Goal: Find specific page/section: Find specific page/section

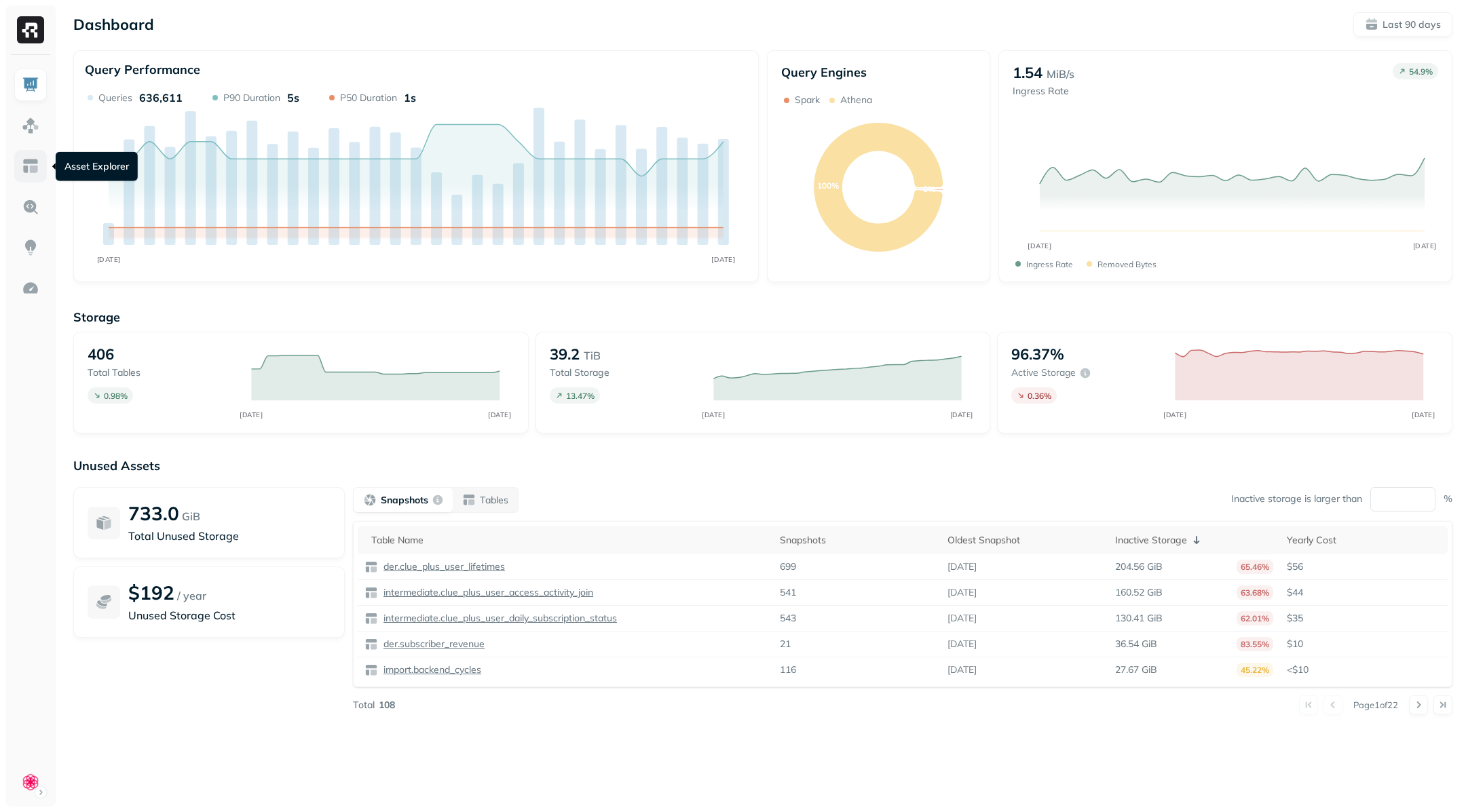
click at [36, 170] on img at bounding box center [30, 166] width 18 height 18
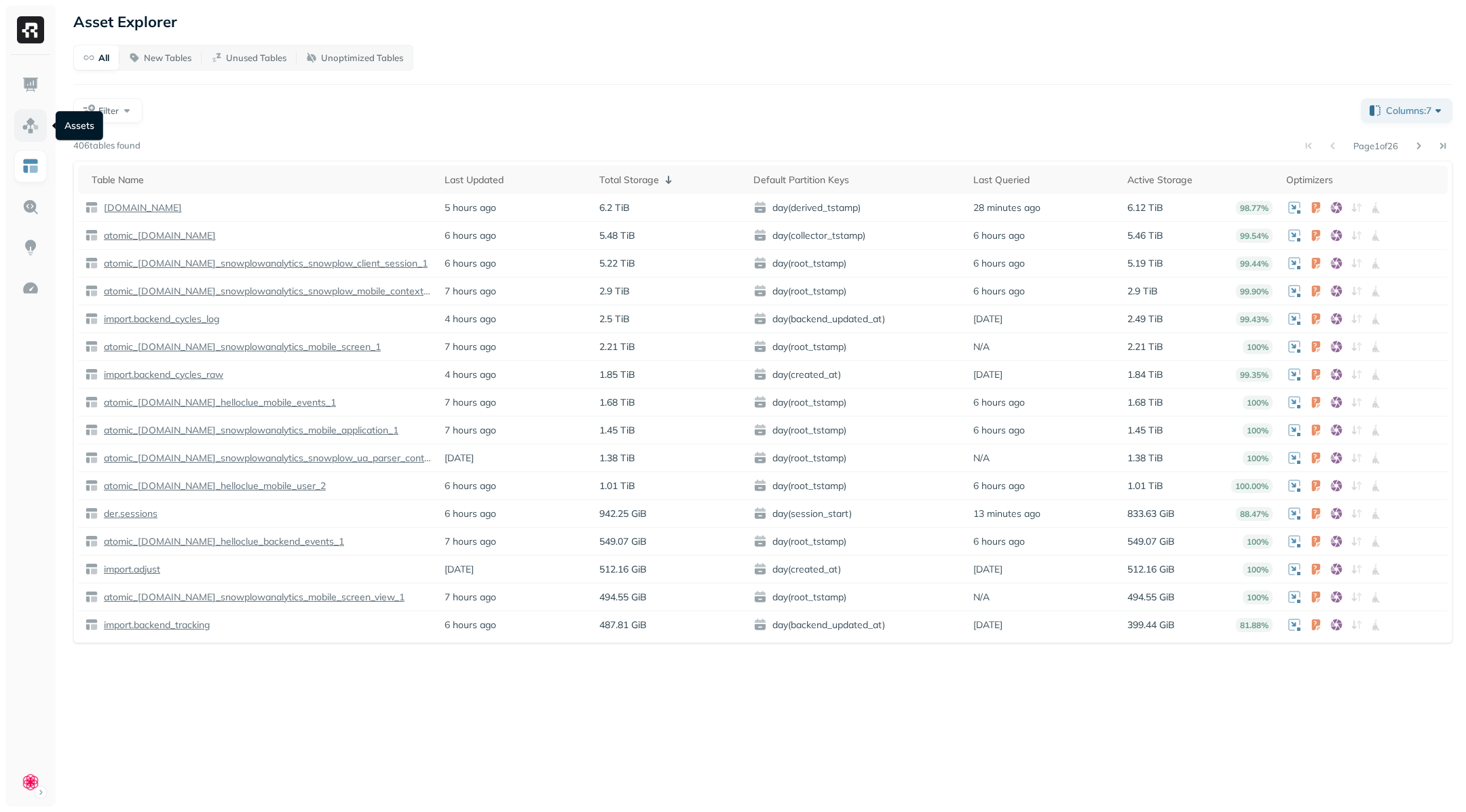
click at [34, 123] on img at bounding box center [30, 125] width 18 height 18
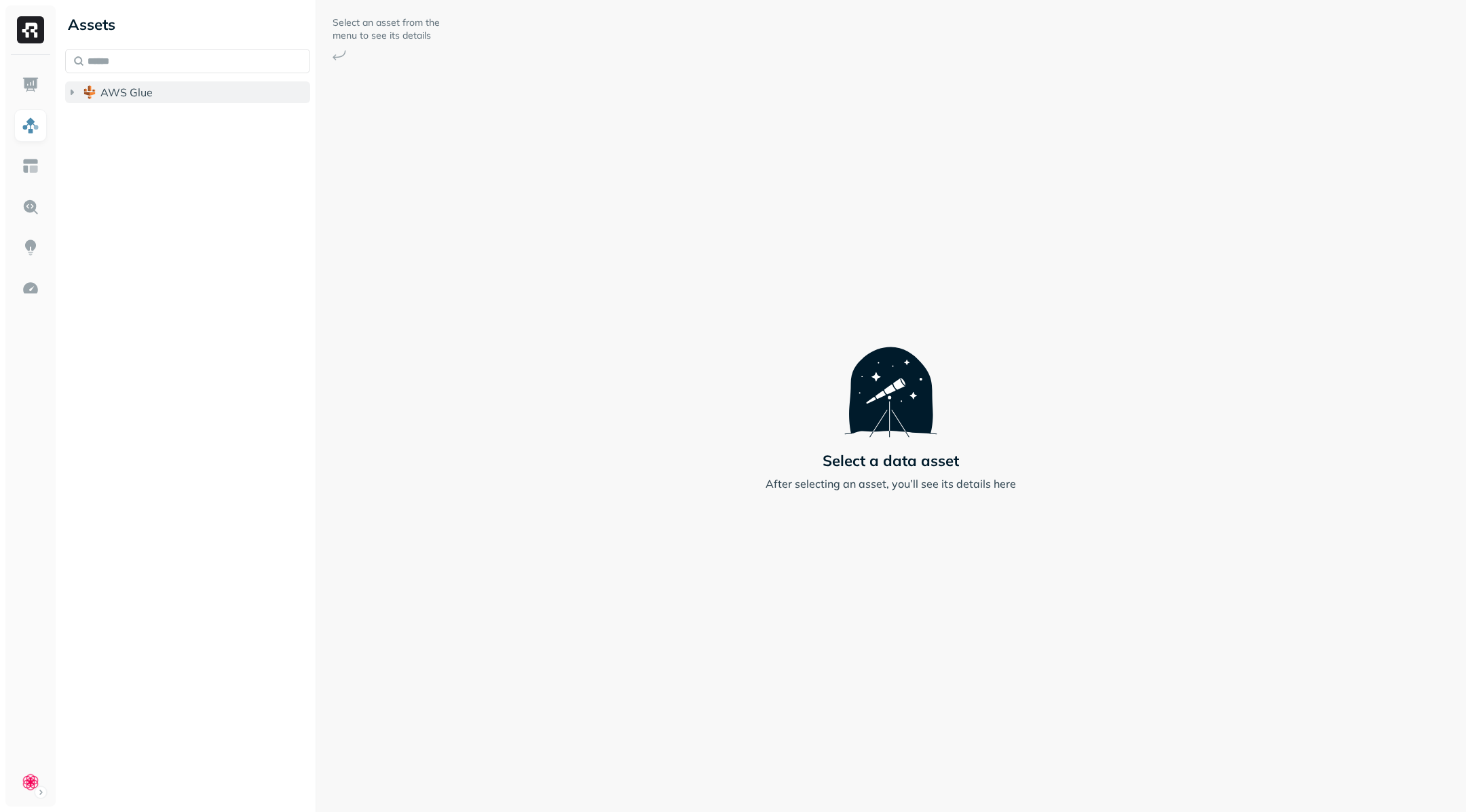
click at [77, 97] on icon "button" at bounding box center [71, 91] width 13 height 13
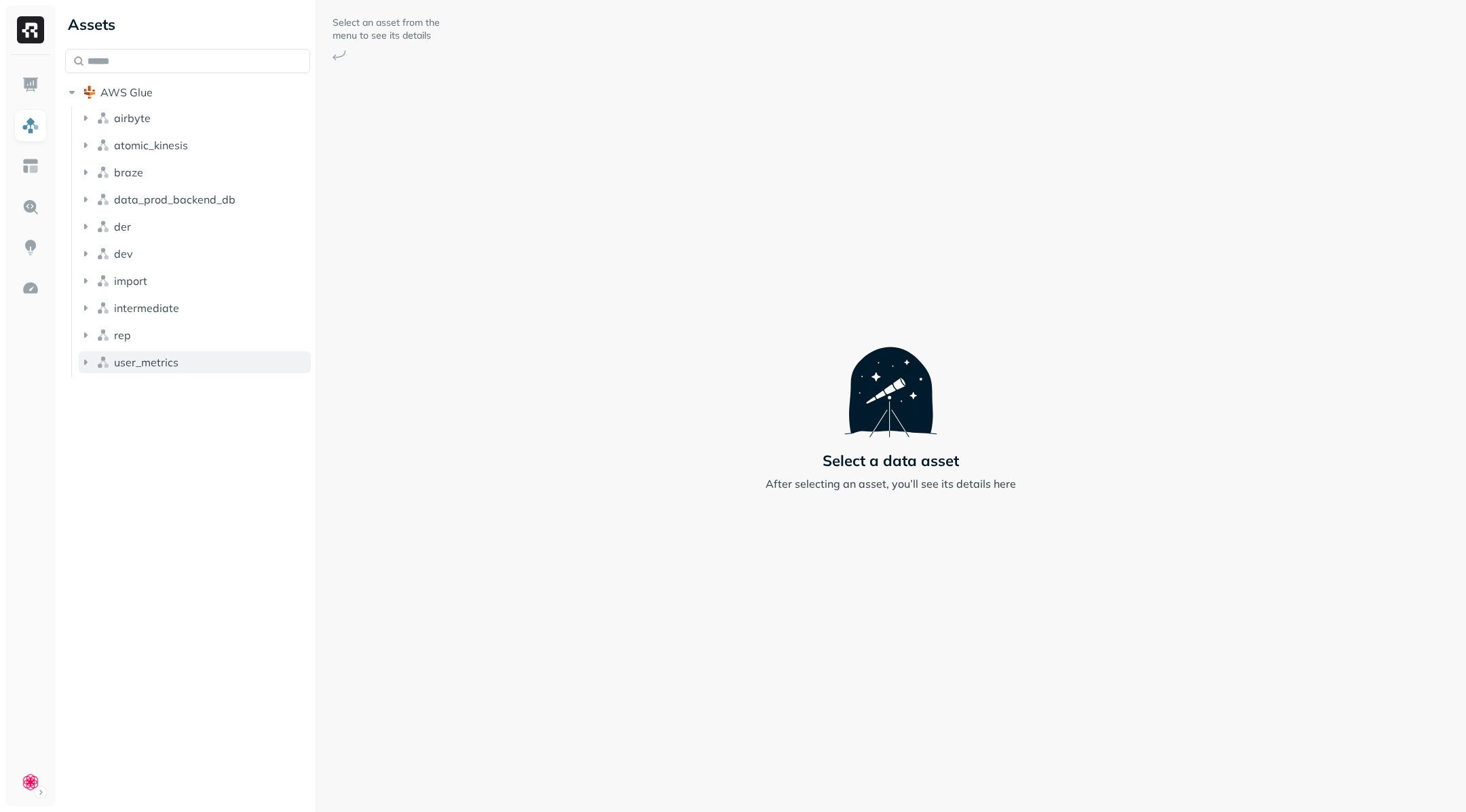
click at [86, 361] on icon "button" at bounding box center [86, 362] width 3 height 5
click at [99, 385] on icon "button" at bounding box center [99, 388] width 13 height 13
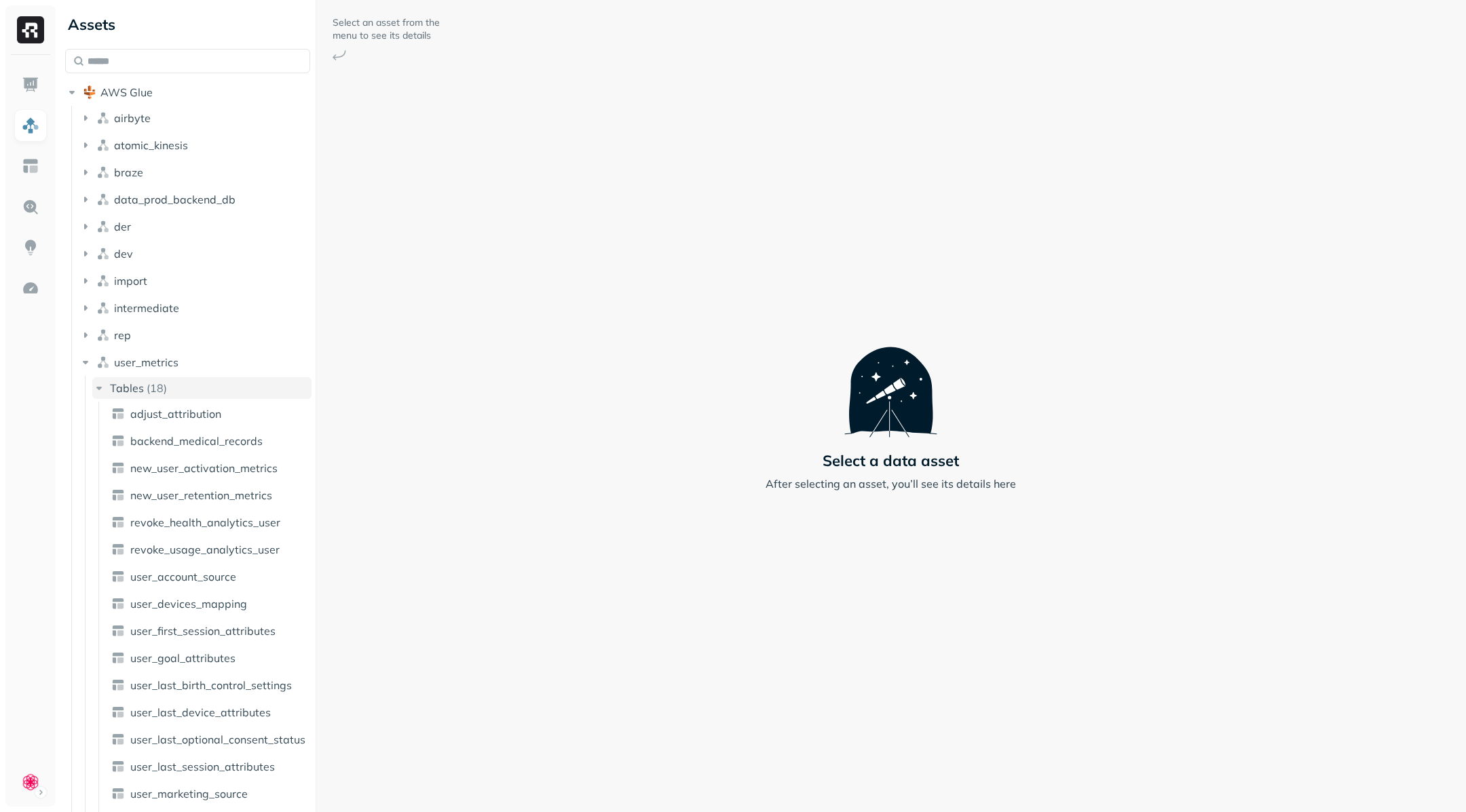
click at [96, 388] on icon "button" at bounding box center [99, 388] width 13 height 13
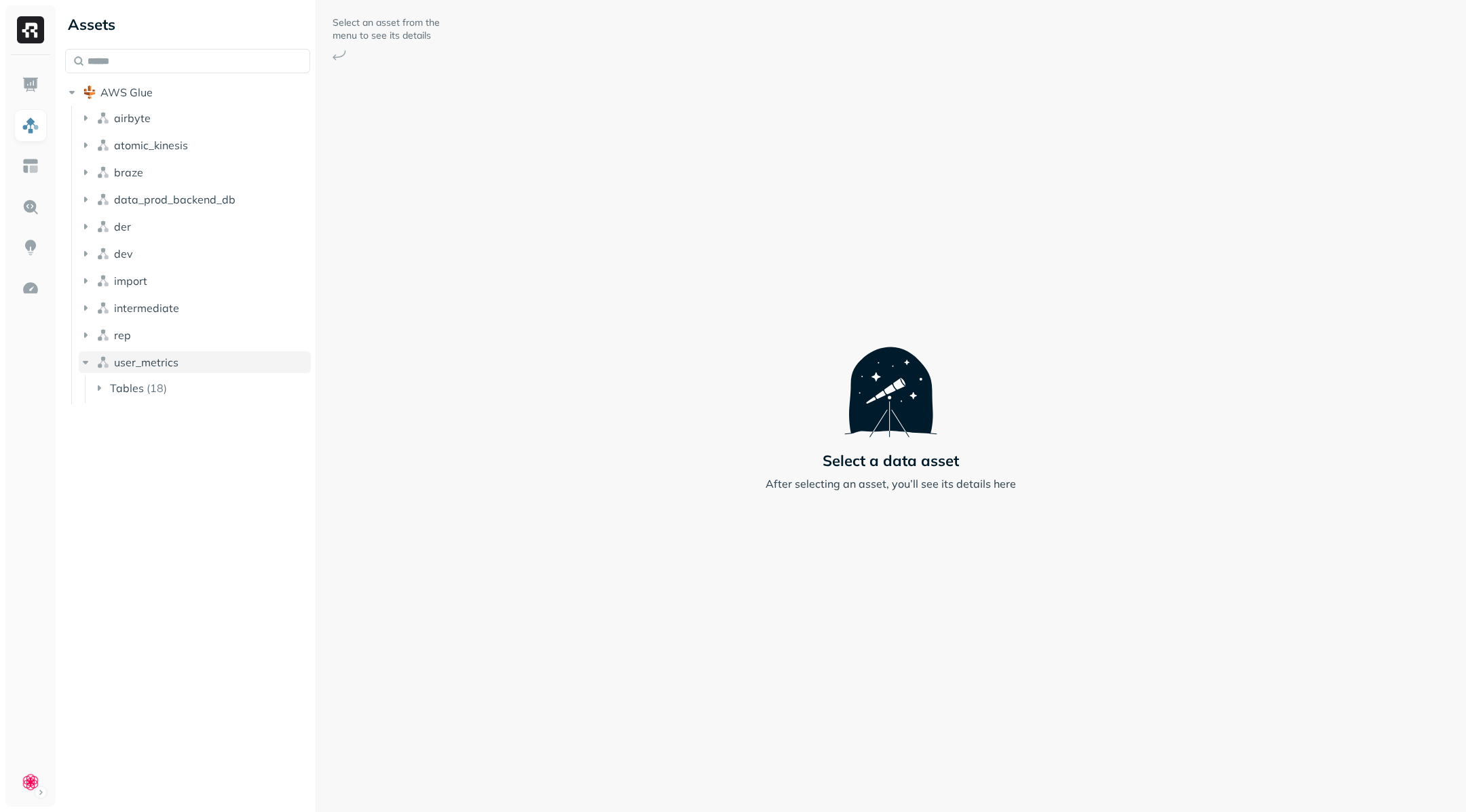
click at [82, 352] on button "user_metrics" at bounding box center [195, 363] width 232 height 22
click at [28, 212] on img at bounding box center [30, 206] width 18 height 18
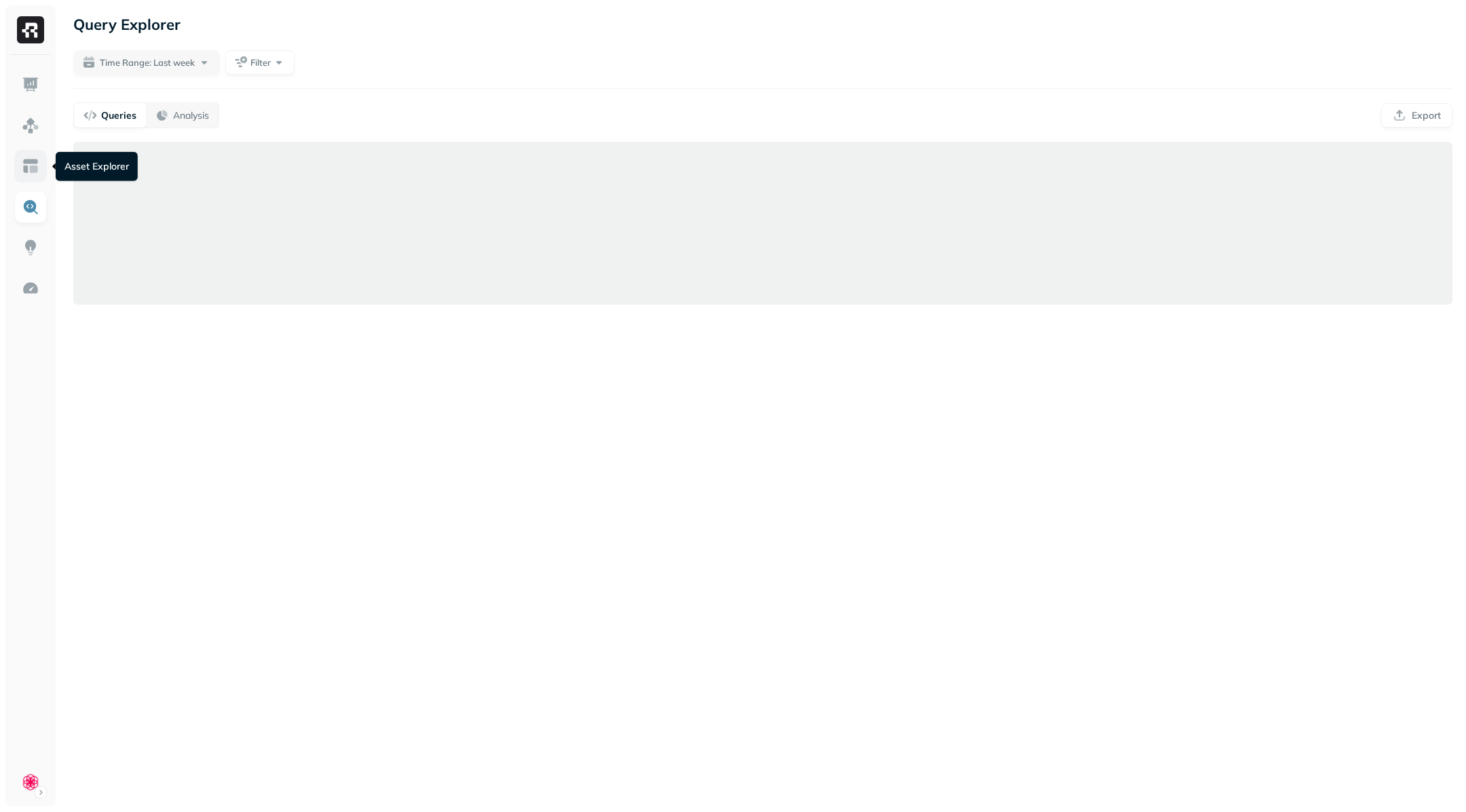
click at [34, 167] on img at bounding box center [30, 166] width 18 height 18
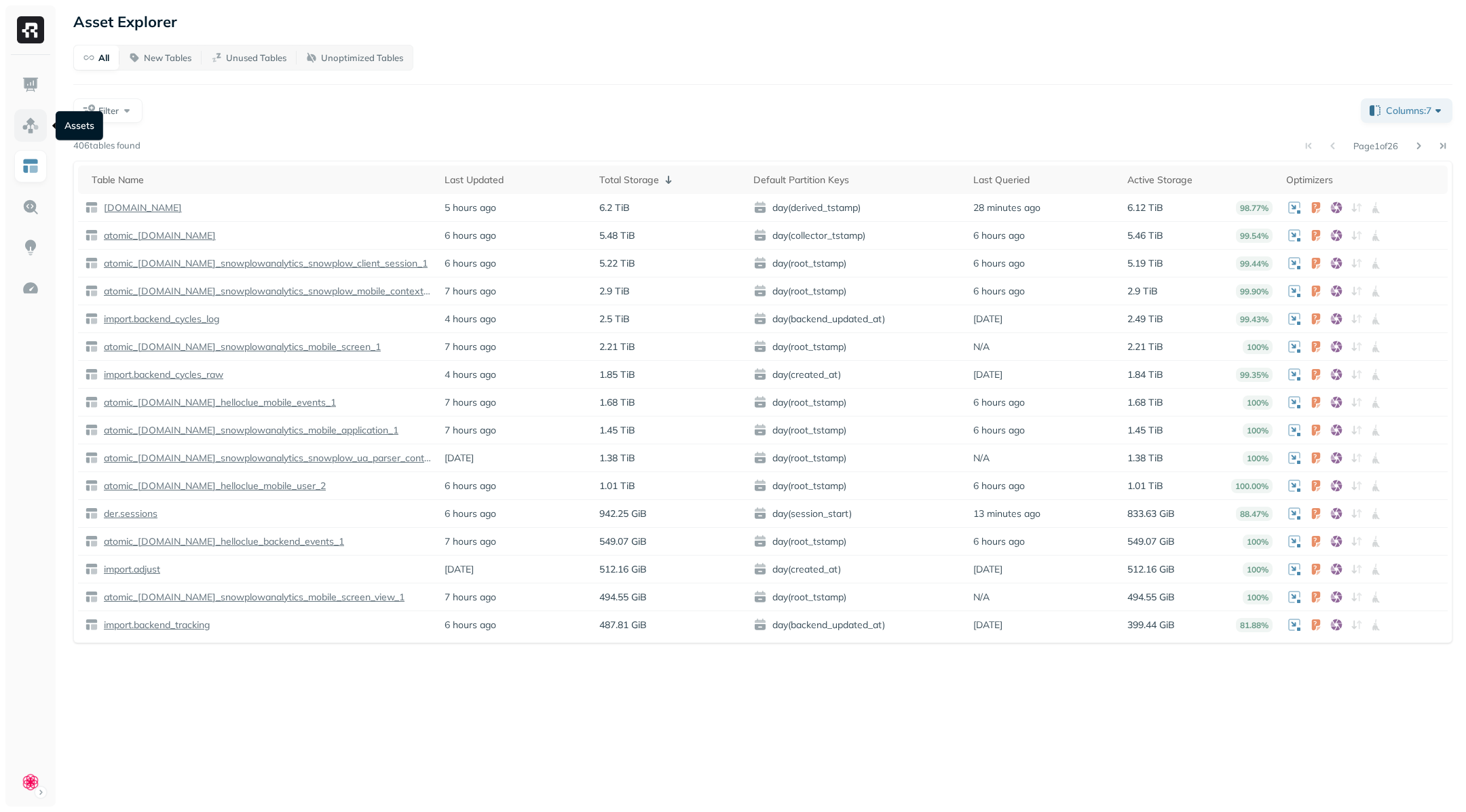
click at [30, 136] on link at bounding box center [30, 126] width 33 height 33
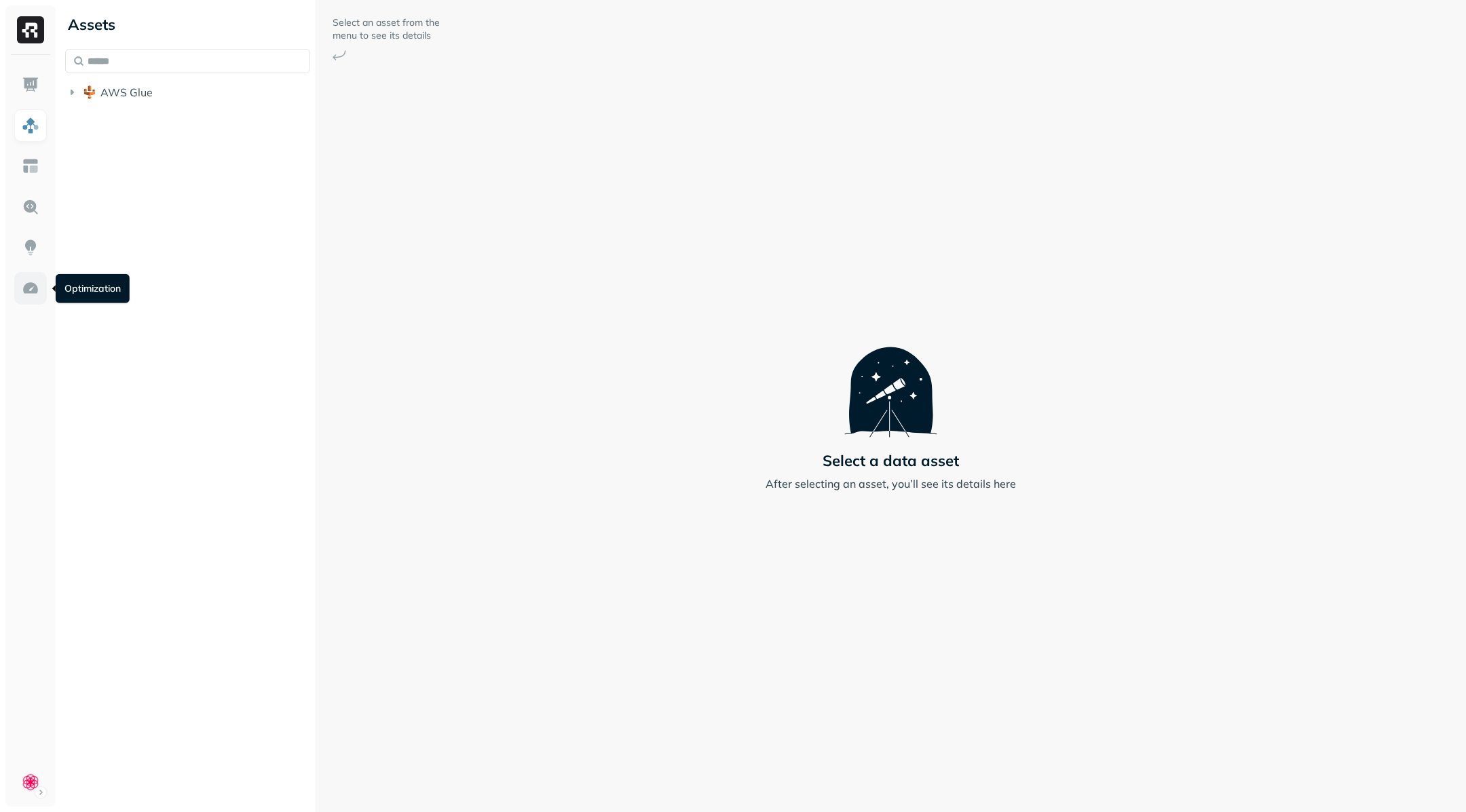
click at [33, 287] on img at bounding box center [30, 288] width 18 height 18
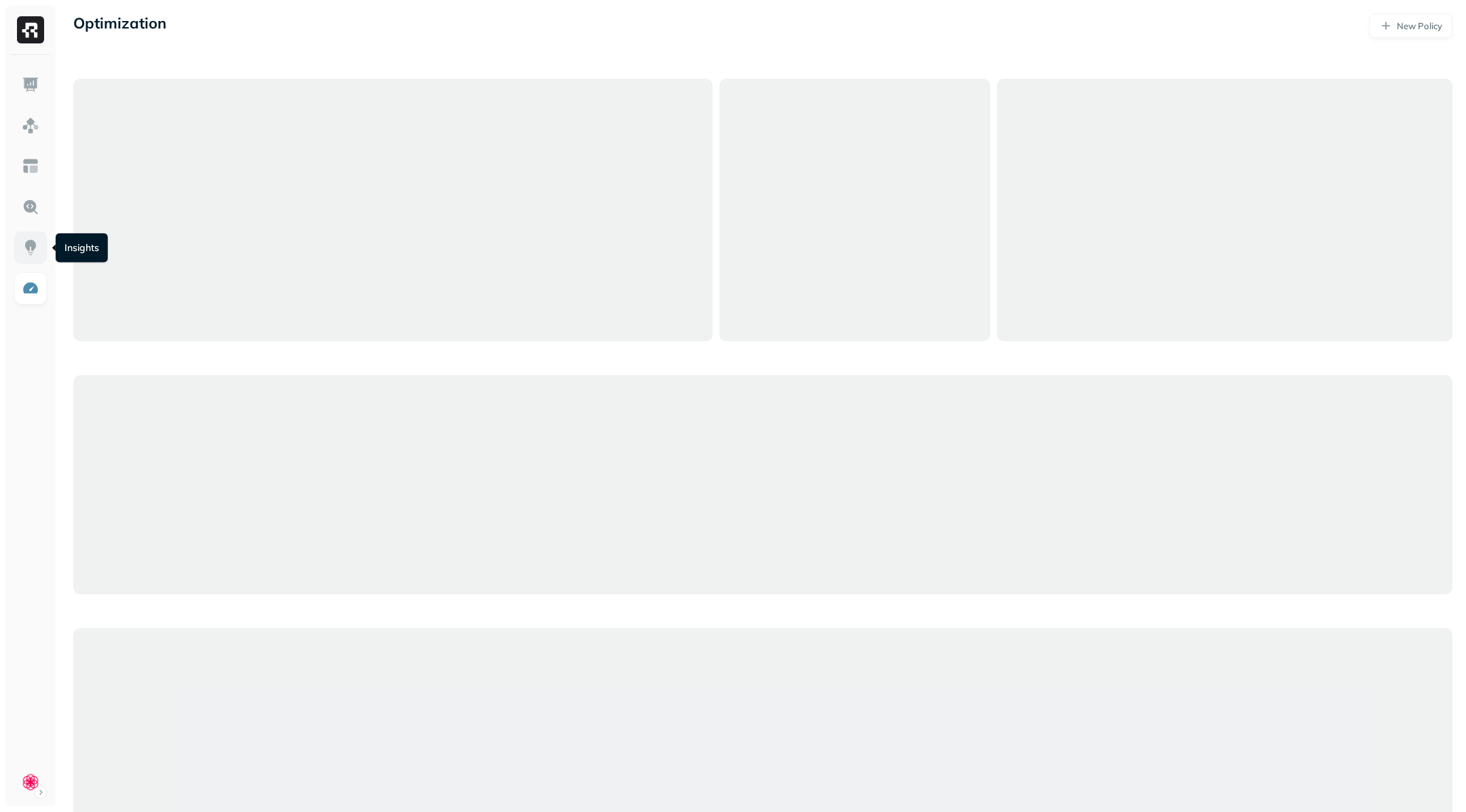
click at [34, 256] on link at bounding box center [30, 248] width 33 height 33
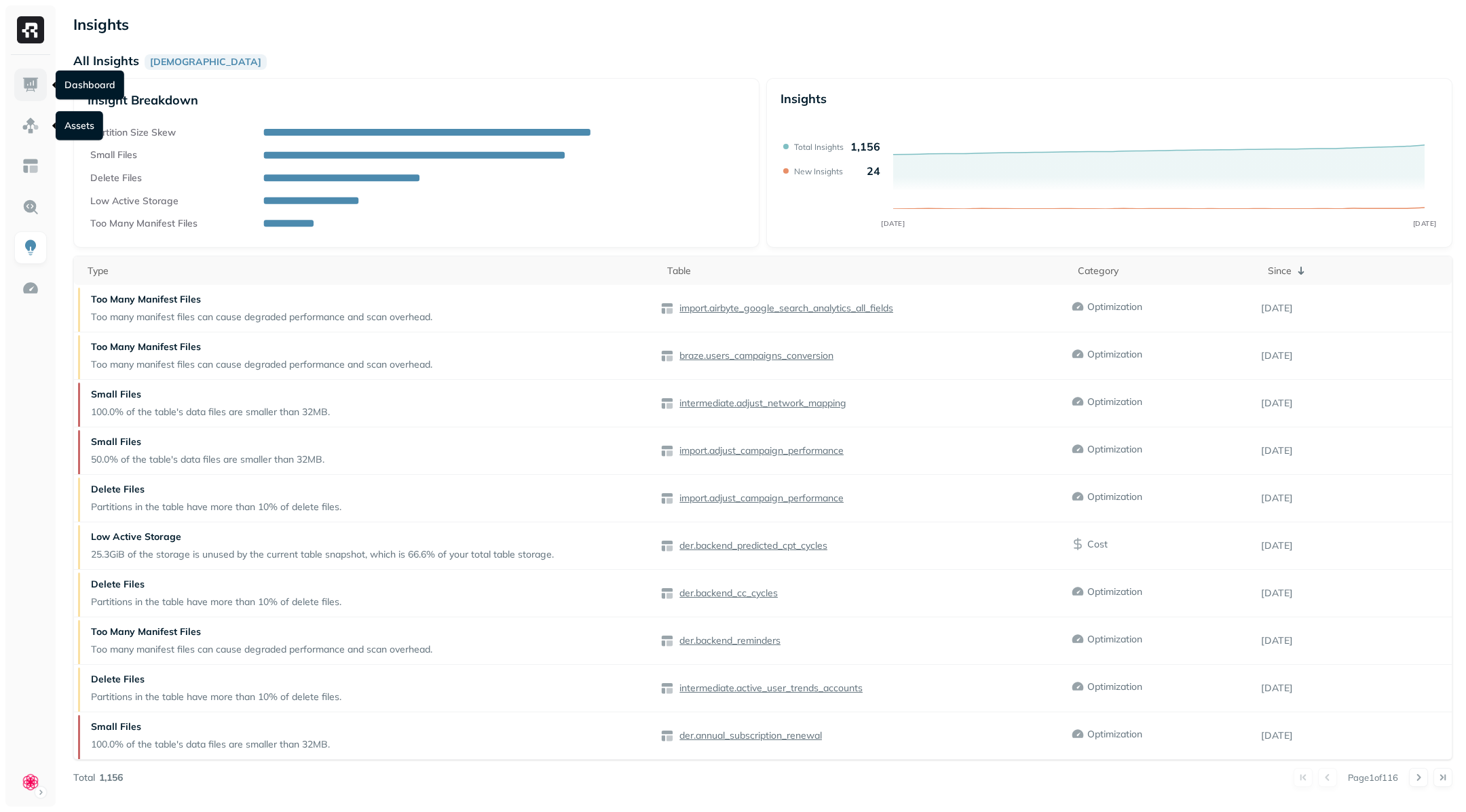
click at [38, 81] on img at bounding box center [30, 84] width 18 height 18
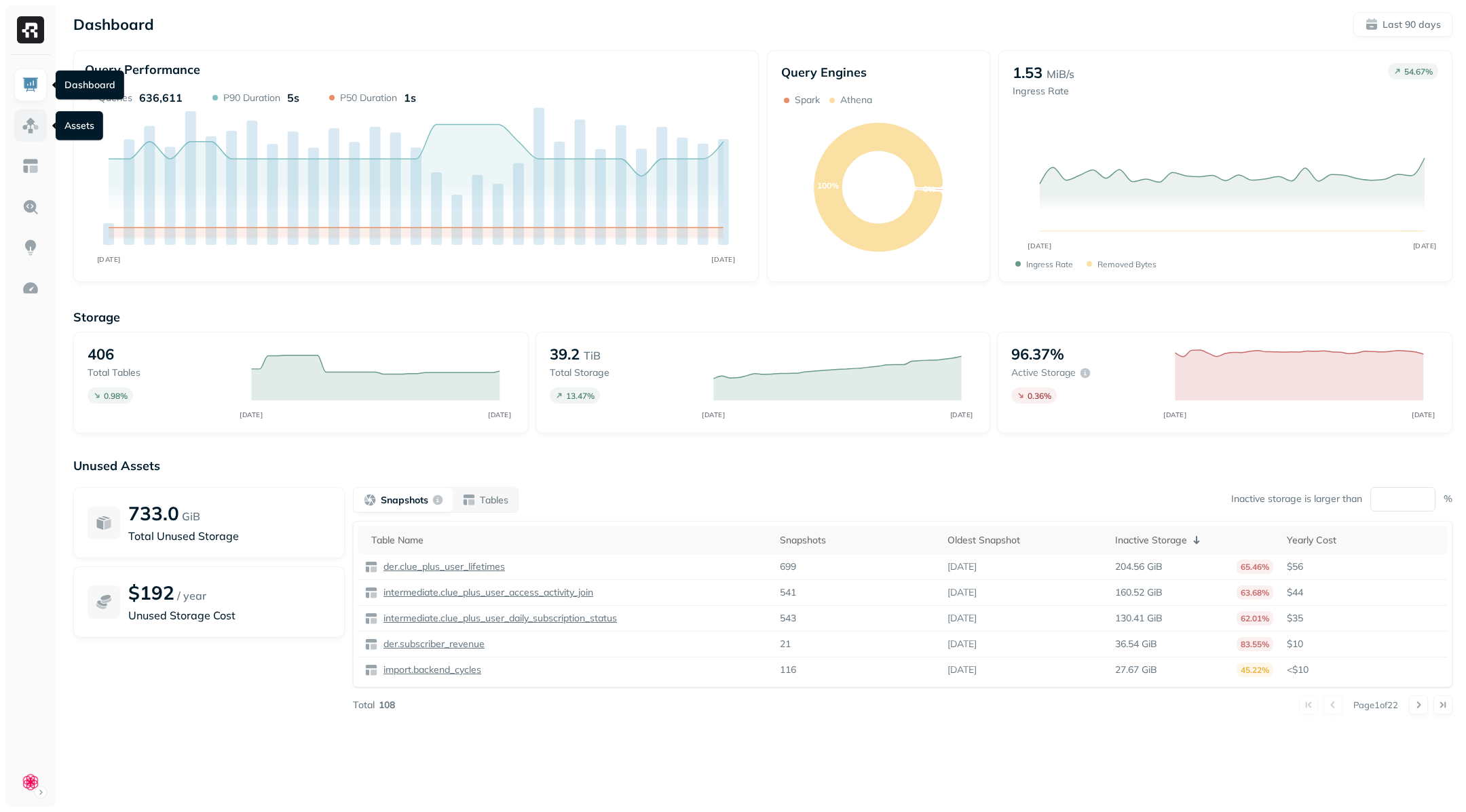
click at [34, 122] on img at bounding box center [30, 125] width 18 height 18
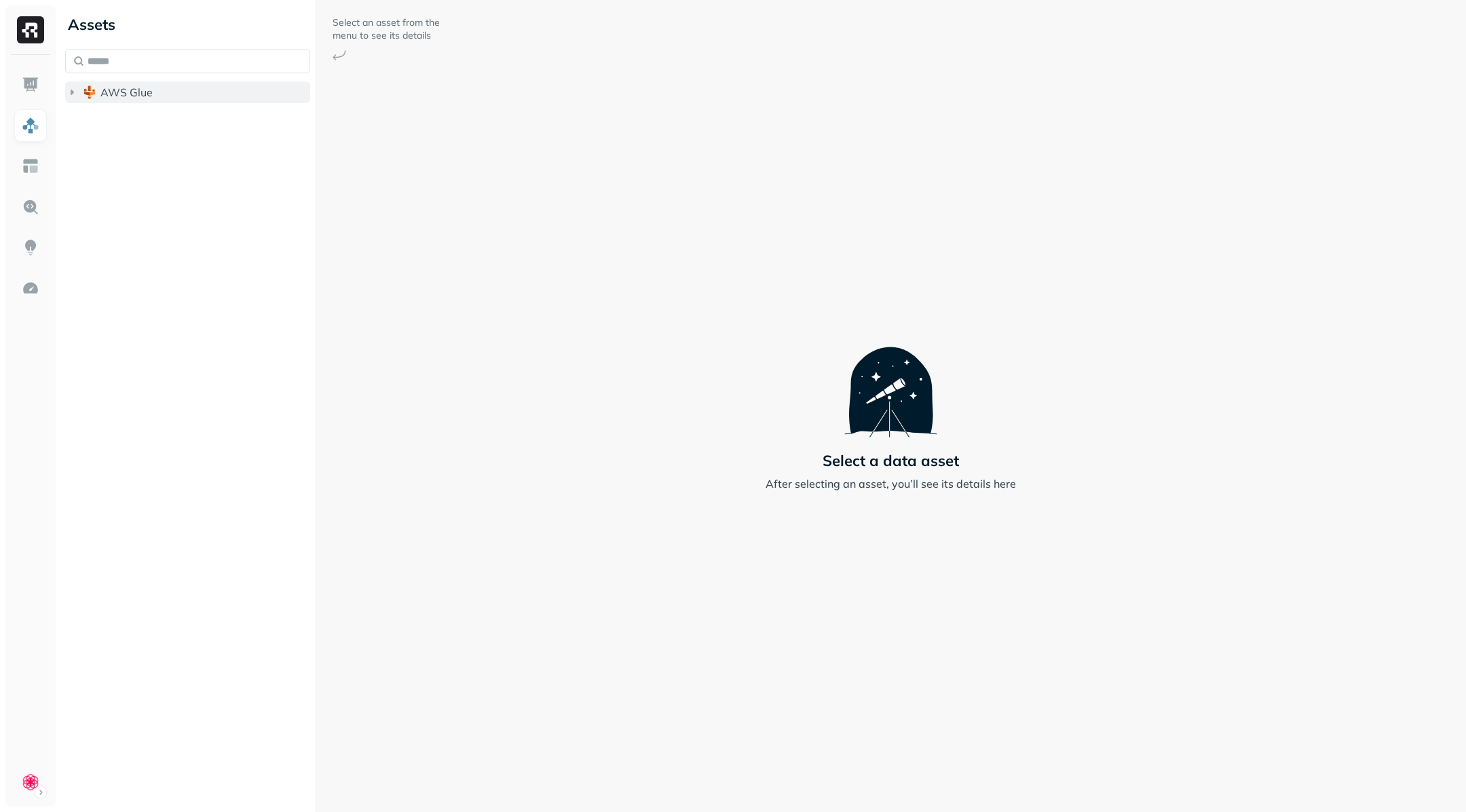
click at [74, 98] on icon "button" at bounding box center [71, 91] width 13 height 13
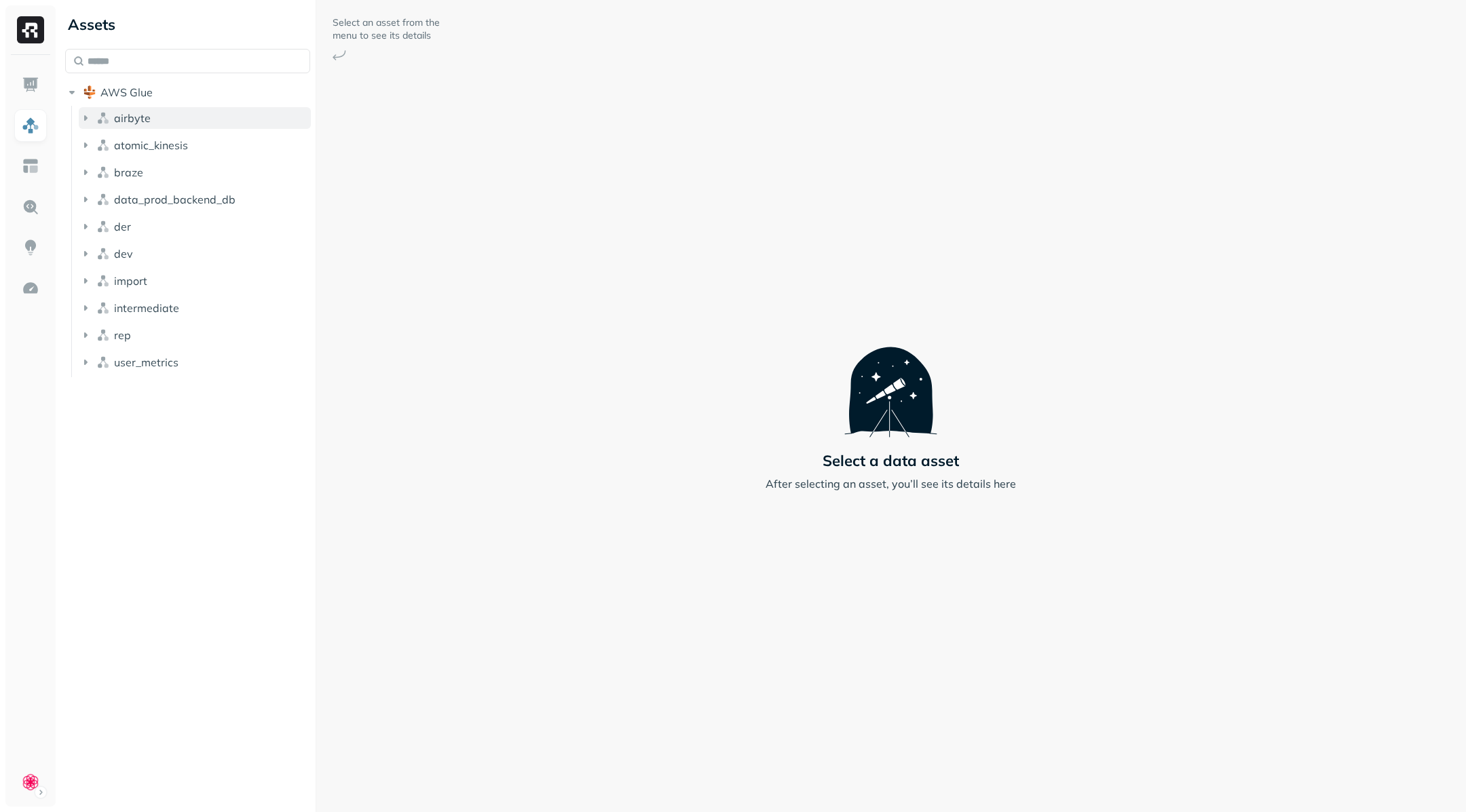
click at [83, 123] on icon "button" at bounding box center [85, 117] width 13 height 13
click at [89, 171] on icon "button" at bounding box center [85, 172] width 13 height 13
click at [89, 228] on icon "button" at bounding box center [85, 226] width 13 height 13
click at [84, 284] on icon "button" at bounding box center [85, 281] width 13 height 13
click at [88, 337] on icon "button" at bounding box center [85, 334] width 13 height 13
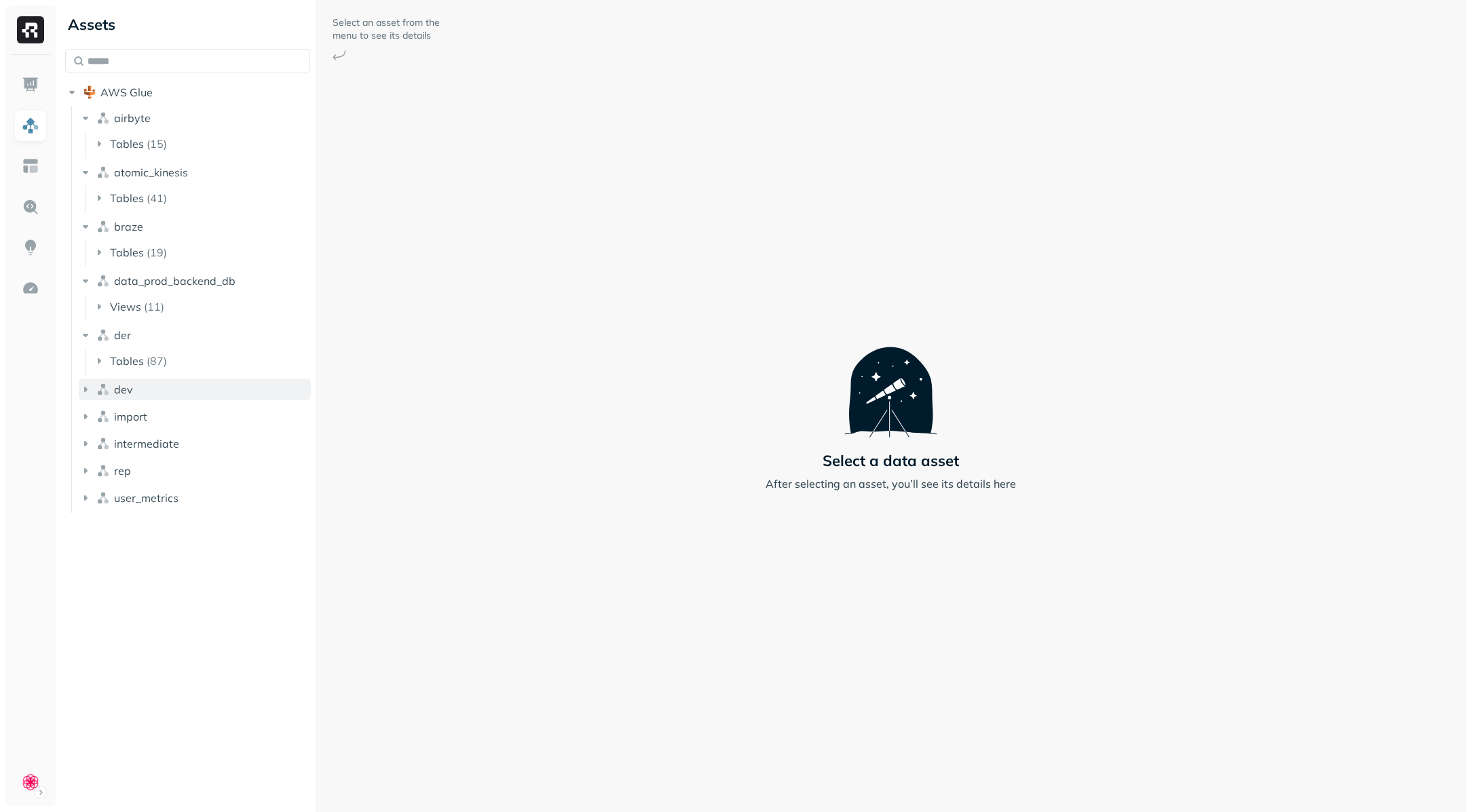
click at [90, 388] on icon "button" at bounding box center [85, 388] width 13 height 13
click at [89, 442] on icon "button" at bounding box center [85, 443] width 13 height 13
click at [89, 505] on button "intermediate" at bounding box center [195, 498] width 232 height 22
click at [89, 572] on icon "button" at bounding box center [85, 578] width 13 height 13
click at [86, 633] on icon "button" at bounding box center [86, 633] width 3 height 5
